Goal: Task Accomplishment & Management: Use online tool/utility

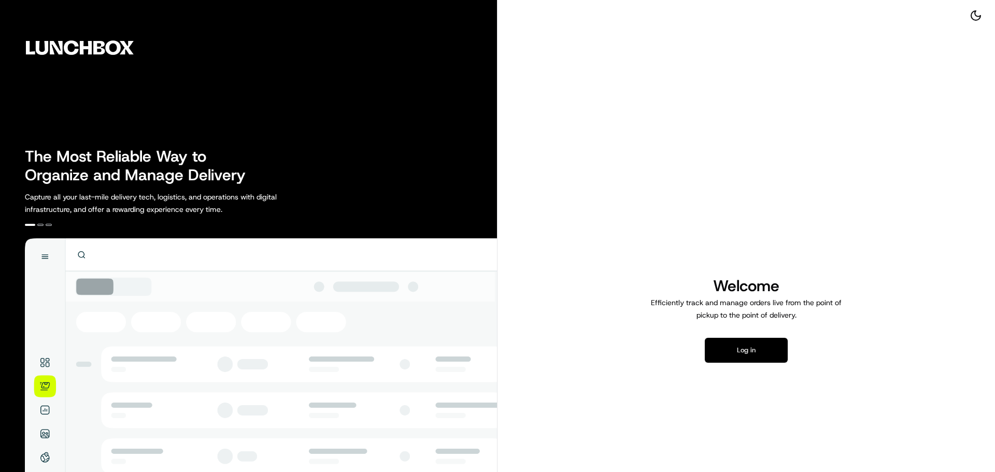
click at [747, 355] on button "Log in" at bounding box center [745, 350] width 83 height 25
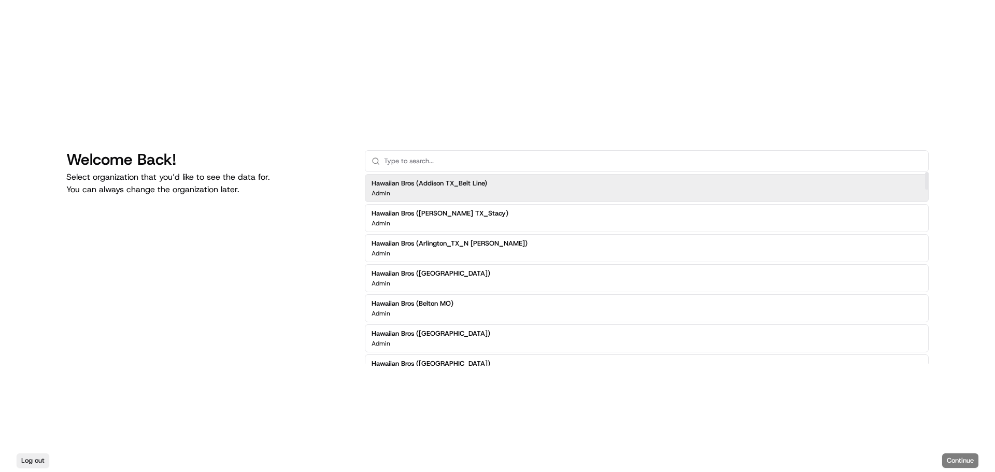
click at [513, 161] on input "text" at bounding box center [653, 161] width 538 height 21
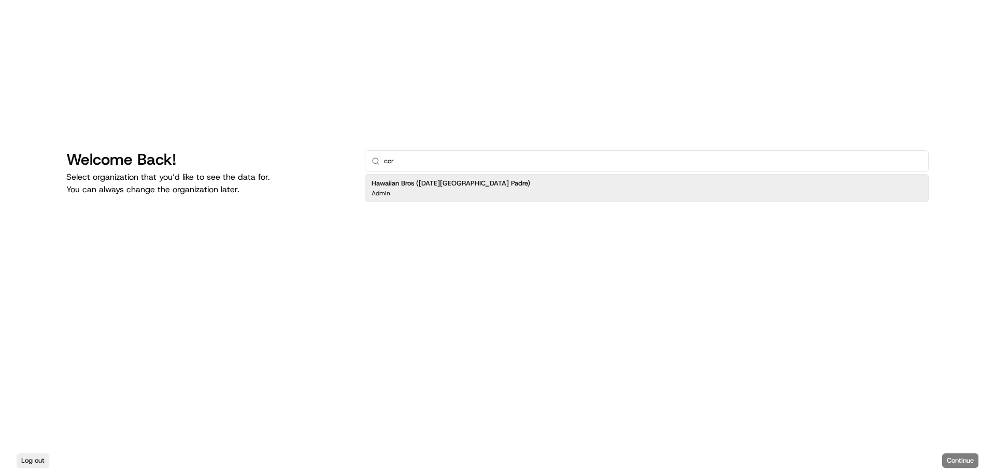
type input "cor"
click at [521, 192] on div "Hawaiian Bros (Corpus Christi_TX_S Padre) Admin" at bounding box center [647, 188] width 564 height 28
click at [954, 461] on button "Continue" at bounding box center [960, 460] width 36 height 15
